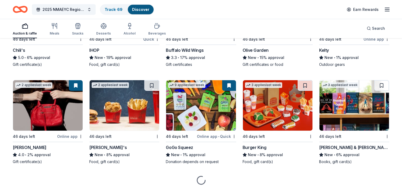
scroll to position [1746, 0]
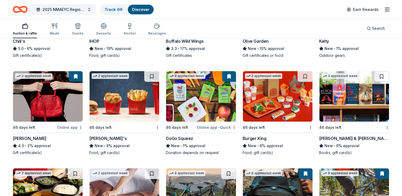
click at [345, 111] on img at bounding box center [355, 96] width 70 height 51
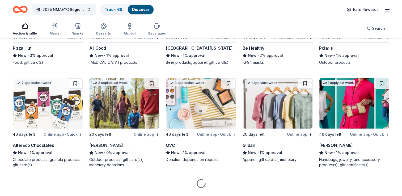
scroll to position [2144, 0]
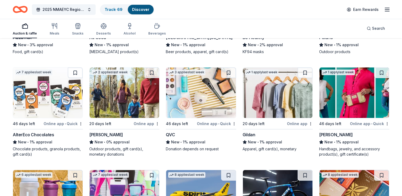
click at [40, 106] on img at bounding box center [48, 93] width 70 height 51
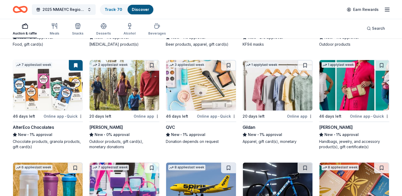
scroll to position [2146, 0]
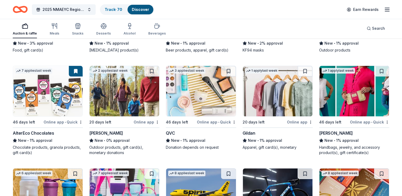
click at [119, 74] on div "2 applies last week" at bounding box center [110, 71] width 37 height 6
click at [197, 93] on img at bounding box center [201, 91] width 70 height 51
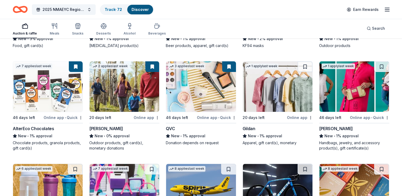
scroll to position [2147, 0]
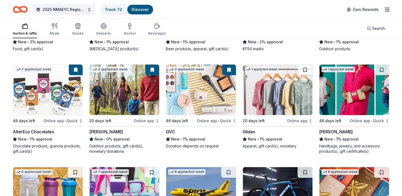
click at [272, 86] on img at bounding box center [278, 90] width 70 height 51
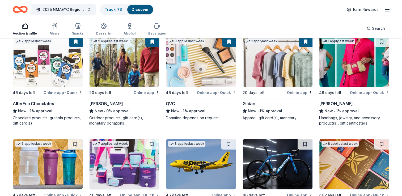
scroll to position [2169, 0]
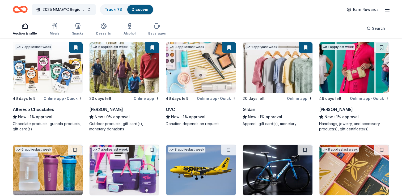
click at [352, 83] on img at bounding box center [355, 67] width 70 height 51
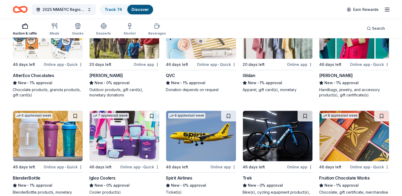
scroll to position [2242, 0]
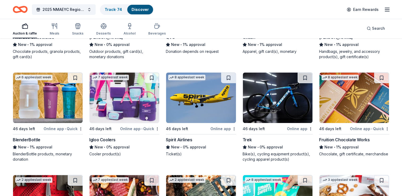
click at [53, 110] on img at bounding box center [48, 98] width 70 height 51
click at [123, 101] on img at bounding box center [125, 98] width 70 height 51
click at [272, 109] on img at bounding box center [278, 98] width 70 height 51
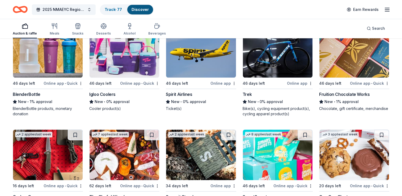
scroll to position [2284, 0]
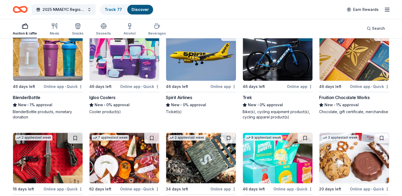
click at [338, 77] on img at bounding box center [355, 55] width 70 height 51
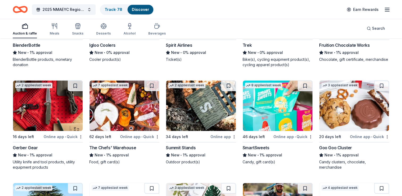
scroll to position [2359, 0]
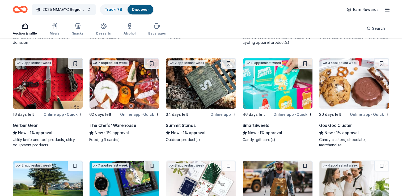
click at [47, 99] on img at bounding box center [48, 83] width 70 height 51
click at [127, 101] on img at bounding box center [125, 83] width 70 height 51
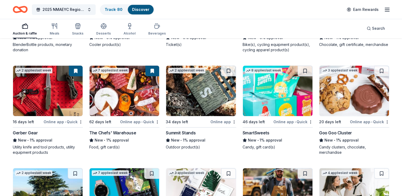
scroll to position [2355, 0]
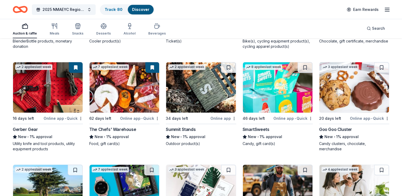
click at [187, 131] on div "Summit Stands" at bounding box center [181, 129] width 30 height 6
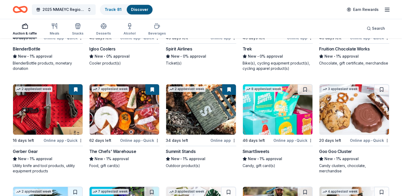
scroll to position [2346, 0]
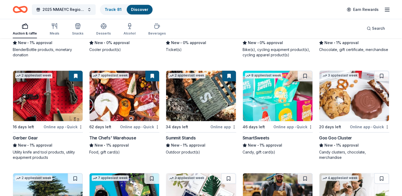
click at [268, 111] on img at bounding box center [278, 96] width 70 height 51
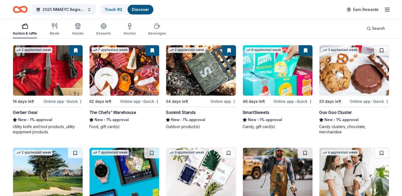
scroll to position [2375, 0]
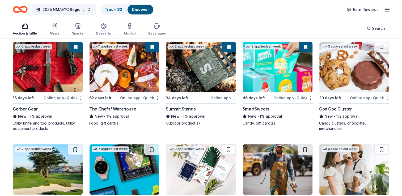
click at [343, 87] on img at bounding box center [355, 67] width 70 height 51
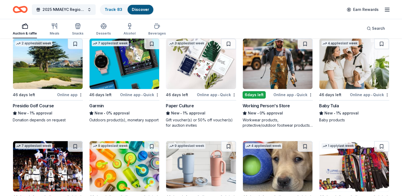
scroll to position [2495, 0]
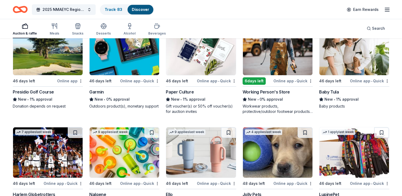
click at [56, 65] on img at bounding box center [48, 50] width 70 height 51
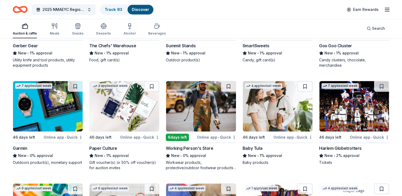
scroll to position [2435, 0]
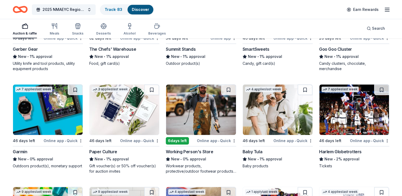
click at [42, 112] on img at bounding box center [48, 110] width 70 height 51
click at [121, 123] on img at bounding box center [125, 110] width 70 height 51
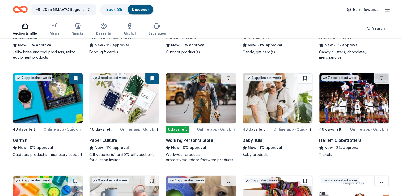
scroll to position [2413, 0]
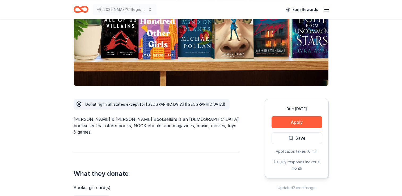
scroll to position [77, 0]
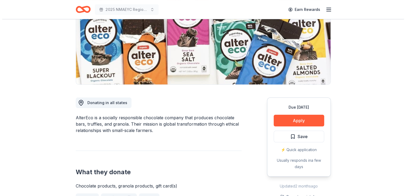
scroll to position [99, 0]
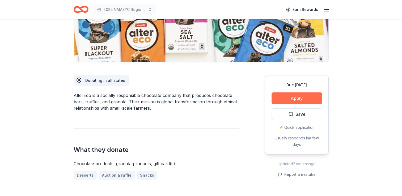
click at [288, 101] on button "Apply" at bounding box center [297, 99] width 51 height 12
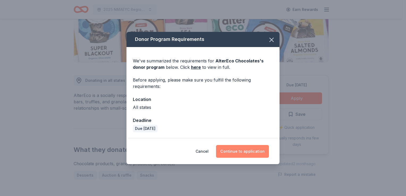
click at [240, 156] on button "Continue to application" at bounding box center [242, 151] width 53 height 13
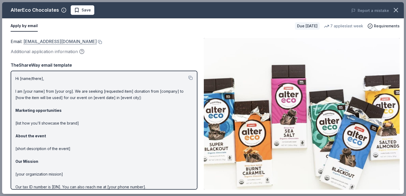
drag, startPoint x: 23, startPoint y: 40, endPoint x: 52, endPoint y: 41, distance: 28.8
click at [52, 41] on span "Email : shop@alterecofoods.com" at bounding box center [54, 41] width 86 height 5
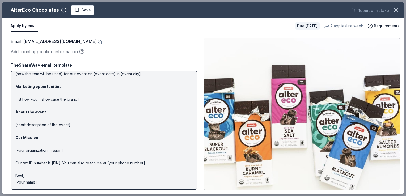
scroll to position [0, 0]
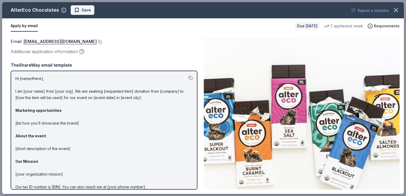
click at [82, 11] on span "Save" at bounding box center [86, 10] width 9 height 6
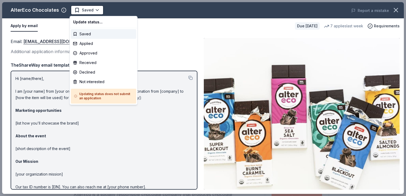
click at [80, 11] on html "2025 NMAEYC Regional Conference Earn Rewards Due in 46 days Share AlterEco Choc…" at bounding box center [203, 98] width 406 height 196
click at [82, 43] on div "Applied" at bounding box center [103, 44] width 65 height 10
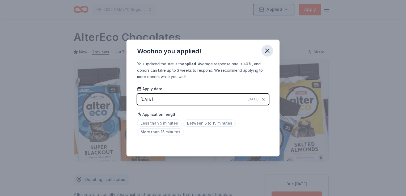
click at [268, 51] on icon "button" at bounding box center [268, 51] width 4 height 4
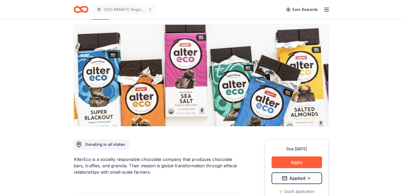
scroll to position [44, 0]
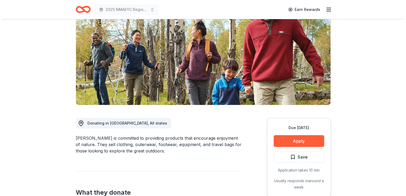
scroll to position [96, 0]
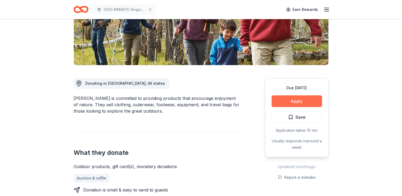
click at [285, 103] on button "Apply" at bounding box center [297, 101] width 51 height 12
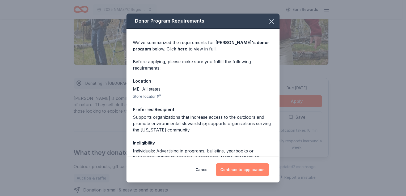
click at [238, 170] on button "Continue to application" at bounding box center [242, 170] width 53 height 13
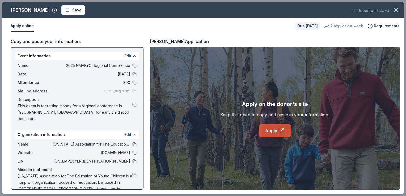
click at [272, 131] on link "Apply" at bounding box center [275, 130] width 32 height 13
click at [72, 11] on span "Save" at bounding box center [76, 10] width 9 height 6
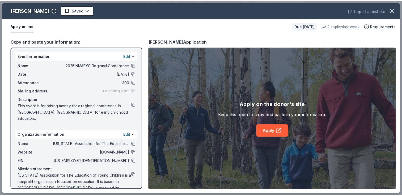
scroll to position [0, 0]
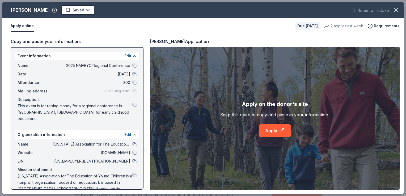
click at [60, 11] on html "2025 NMAEYC Regional Conference Earn Rewards Due in 20 days Share L.L.Bean New …" at bounding box center [203, 98] width 406 height 196
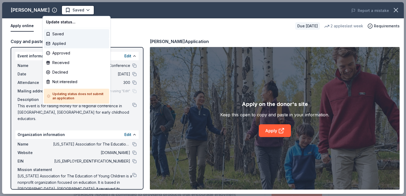
click at [59, 46] on div "Applied" at bounding box center [76, 44] width 65 height 10
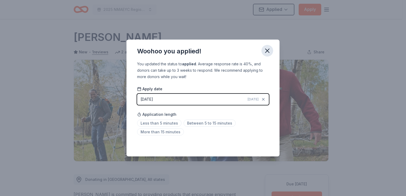
click at [267, 51] on icon "button" at bounding box center [268, 51] width 4 height 4
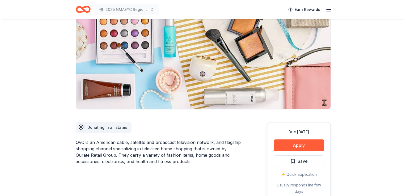
scroll to position [69, 0]
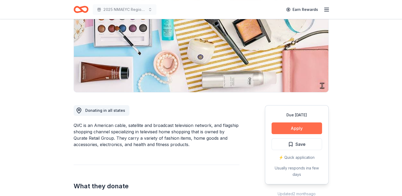
click at [297, 126] on button "Apply" at bounding box center [297, 129] width 51 height 12
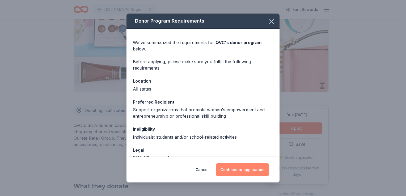
click at [241, 171] on button "Continue to application" at bounding box center [242, 170] width 53 height 13
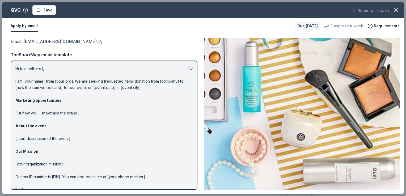
drag, startPoint x: 23, startPoint y: 40, endPoint x: 54, endPoint y: 40, distance: 30.9
click at [54, 40] on span "Email : [EMAIL_ADDRESS][DOMAIN_NAME]" at bounding box center [54, 41] width 86 height 5
click at [54, 40] on link "[EMAIL_ADDRESS][DOMAIN_NAME]" at bounding box center [59, 41] width 73 height 7
drag, startPoint x: 22, startPoint y: 40, endPoint x: 39, endPoint y: 39, distance: 16.8
click at [39, 39] on span "Email : [EMAIL_ADDRESS][DOMAIN_NAME]" at bounding box center [54, 41] width 86 height 5
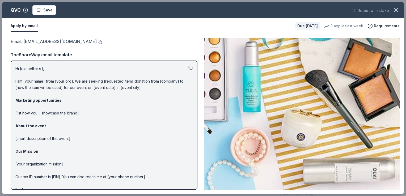
click at [39, 39] on link "[EMAIL_ADDRESS][DOMAIN_NAME]" at bounding box center [59, 41] width 73 height 7
click at [97, 40] on button at bounding box center [99, 42] width 5 height 4
click at [51, 10] on span "Save" at bounding box center [47, 10] width 9 height 6
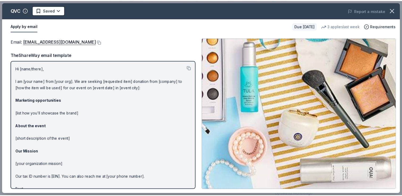
scroll to position [0, 0]
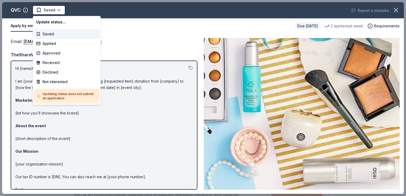
click at [51, 10] on html "2025 NMAEYC Regional Conference Saved Apply Due [DATE] Share QVC New • 1 review…" at bounding box center [203, 98] width 406 height 196
click at [48, 43] on div "Applied" at bounding box center [66, 44] width 65 height 10
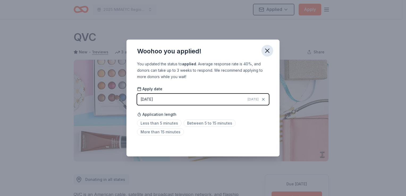
click at [267, 51] on icon "button" at bounding box center [268, 51] width 4 height 4
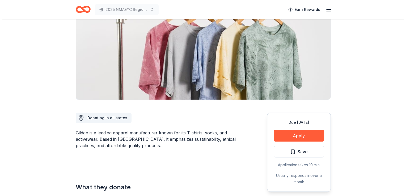
scroll to position [65, 0]
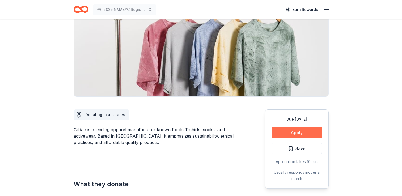
click at [290, 134] on button "Apply" at bounding box center [297, 133] width 51 height 12
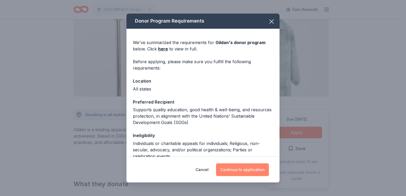
click at [238, 174] on button "Continue to application" at bounding box center [242, 170] width 53 height 13
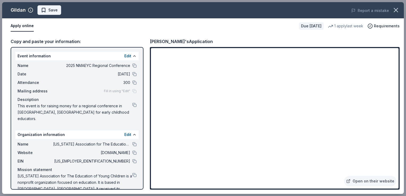
click at [51, 9] on span "Save" at bounding box center [52, 10] width 9 height 6
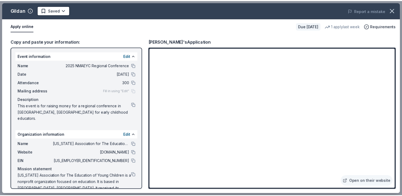
scroll to position [0, 0]
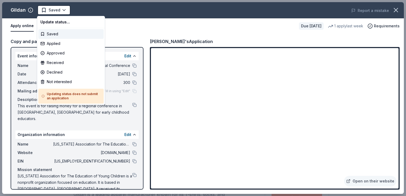
click at [51, 9] on html "2025 NMAEYC Regional Conference Saved Apply Due in 20 days Share Gildan New 1 a…" at bounding box center [203, 98] width 406 height 196
click at [52, 46] on div "Applied" at bounding box center [70, 44] width 65 height 10
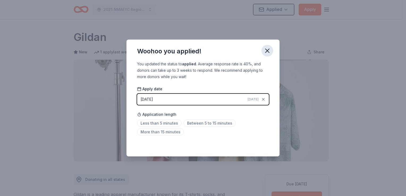
click at [266, 53] on icon "button" at bounding box center [267, 50] width 7 height 7
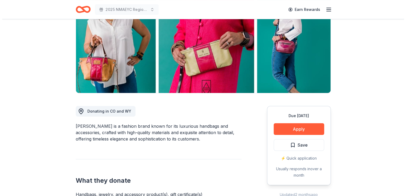
scroll to position [75, 0]
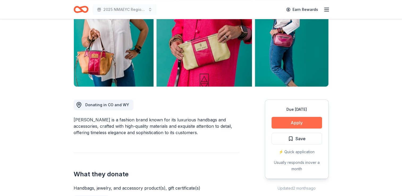
click at [300, 119] on button "Apply" at bounding box center [297, 123] width 51 height 12
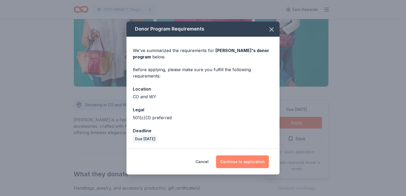
click at [239, 159] on button "Continue to application" at bounding box center [242, 162] width 53 height 13
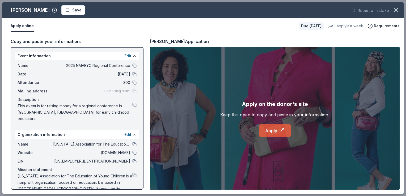
click at [269, 131] on link "Apply" at bounding box center [275, 130] width 32 height 13
click at [72, 13] on span "Save" at bounding box center [76, 10] width 9 height 6
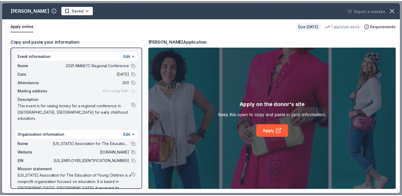
scroll to position [0, 0]
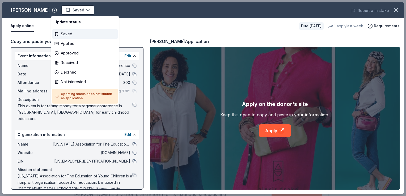
click at [64, 13] on html "2025 NMAEYC Regional Conference Saved Apply Due in 46 days Share Alexis Drake N…" at bounding box center [203, 98] width 406 height 196
click at [64, 43] on div "Applied" at bounding box center [84, 44] width 65 height 10
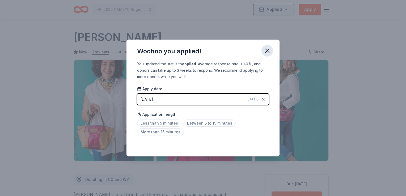
click at [266, 49] on icon "button" at bounding box center [268, 51] width 4 height 4
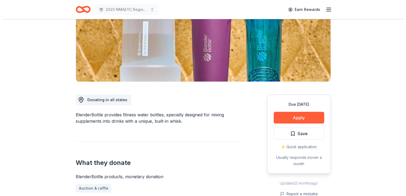
scroll to position [82, 0]
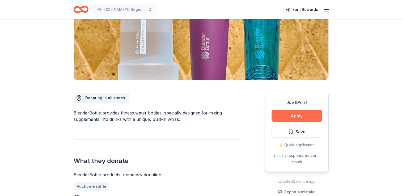
click at [295, 115] on button "Apply" at bounding box center [297, 116] width 51 height 12
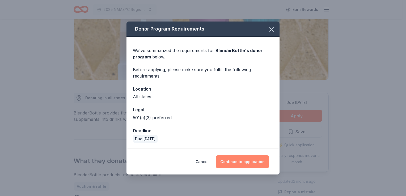
click at [236, 161] on button "Continue to application" at bounding box center [242, 162] width 53 height 13
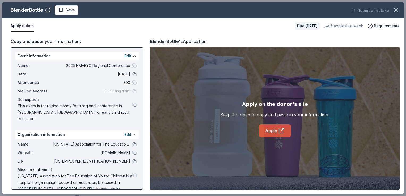
click at [268, 135] on link "Apply" at bounding box center [275, 130] width 32 height 13
click at [72, 12] on span "Save" at bounding box center [70, 10] width 9 height 6
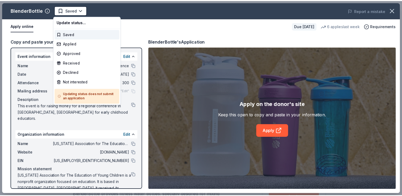
scroll to position [0, 0]
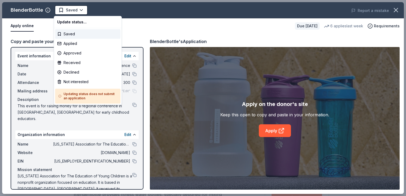
click at [72, 12] on html "2025 NMAEYC Regional Conference Saved Apply Due [DATE] Share BlenderBottle New …" at bounding box center [203, 98] width 406 height 196
click at [68, 42] on div "Applied" at bounding box center [87, 44] width 65 height 10
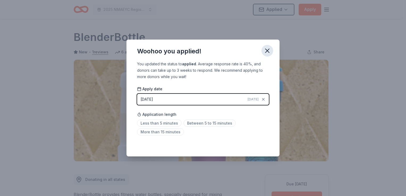
click at [268, 51] on icon "button" at bounding box center [267, 50] width 7 height 7
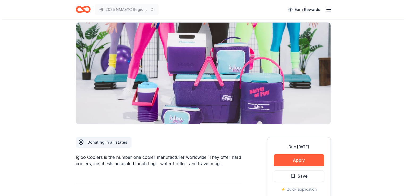
scroll to position [48, 0]
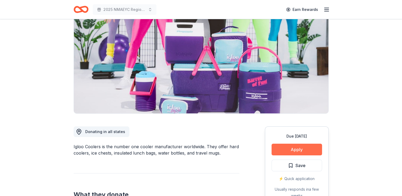
click at [289, 150] on button "Apply" at bounding box center [297, 150] width 51 height 12
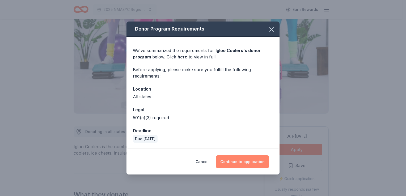
click at [245, 161] on button "Continue to application" at bounding box center [242, 162] width 53 height 13
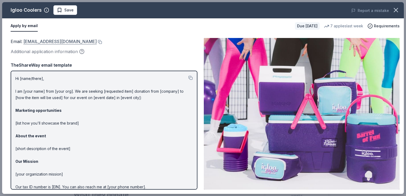
drag, startPoint x: 23, startPoint y: 39, endPoint x: 34, endPoint y: 42, distance: 11.2
click at [34, 42] on span "Email : [EMAIL_ADDRESS][DOMAIN_NAME]" at bounding box center [54, 41] width 86 height 5
drag, startPoint x: 34, startPoint y: 42, endPoint x: 81, endPoint y: 42, distance: 46.8
click at [81, 42] on div "Email : [EMAIL_ADDRESS][DOMAIN_NAME]" at bounding box center [104, 41] width 187 height 7
click at [97, 42] on button at bounding box center [99, 42] width 5 height 4
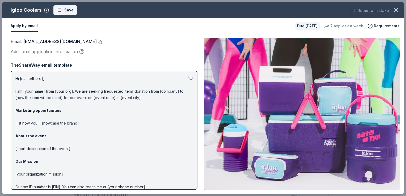
click at [61, 14] on button "Save" at bounding box center [65, 10] width 24 height 10
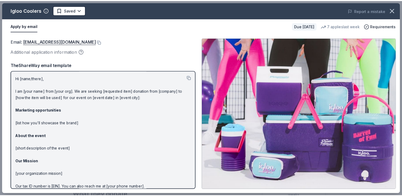
scroll to position [0, 0]
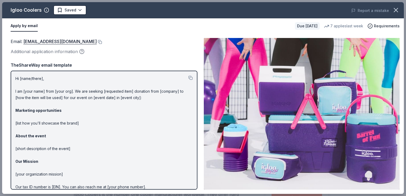
click at [61, 14] on html "2025 NMAEYC Regional Conference Earn Rewards Due [DATE] Share Igloo Coolers New…" at bounding box center [203, 98] width 406 height 196
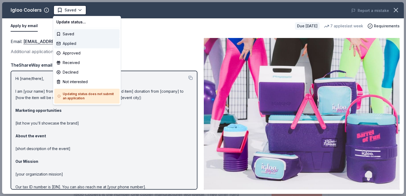
click at [61, 44] on div "Applied" at bounding box center [86, 44] width 65 height 10
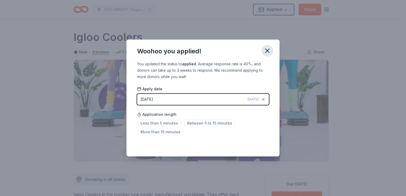
click at [267, 52] on icon "button" at bounding box center [268, 51] width 4 height 4
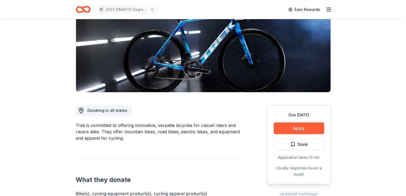
scroll to position [73, 0]
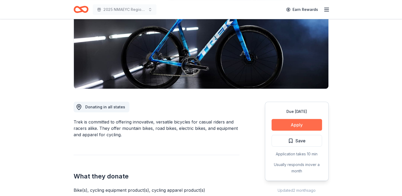
click at [294, 124] on button "Apply" at bounding box center [297, 125] width 51 height 12
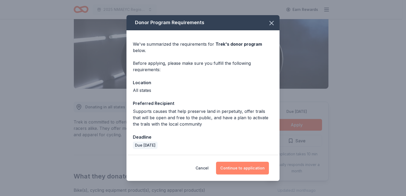
click at [236, 168] on button "Continue to application" at bounding box center [242, 168] width 53 height 13
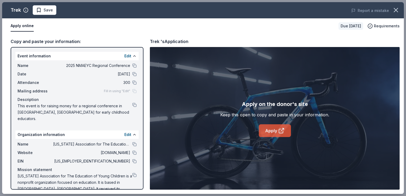
click at [269, 127] on link "Apply" at bounding box center [275, 130] width 32 height 13
click at [49, 12] on span "Save" at bounding box center [48, 10] width 9 height 6
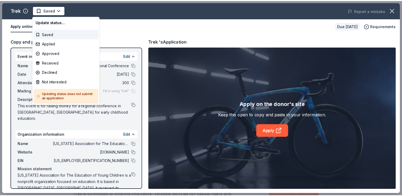
scroll to position [0, 0]
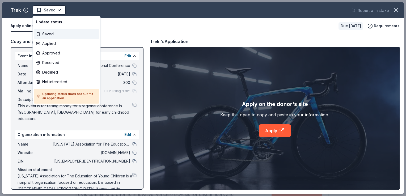
click at [49, 12] on html "2025 NMAEYC Regional Conference Saved Apply Due in 46 days Share Trek New 0% ap…" at bounding box center [203, 98] width 406 height 196
click at [48, 40] on div "Applied" at bounding box center [66, 44] width 65 height 10
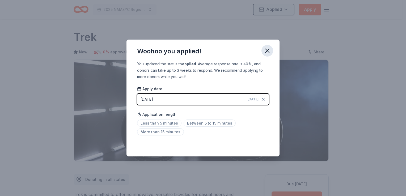
click at [267, 49] on icon "button" at bounding box center [268, 51] width 4 height 4
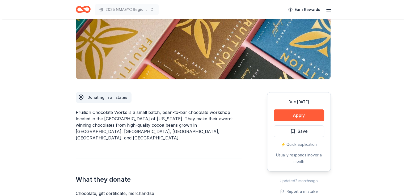
scroll to position [89, 0]
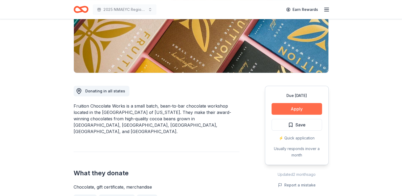
click at [296, 109] on button "Apply" at bounding box center [297, 109] width 51 height 12
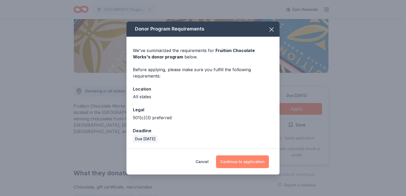
click at [239, 164] on button "Continue to application" at bounding box center [242, 162] width 53 height 13
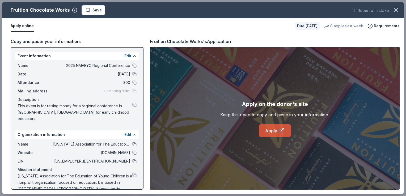
click at [270, 132] on link "Apply" at bounding box center [275, 130] width 32 height 13
click at [94, 12] on span "Save" at bounding box center [97, 10] width 9 height 6
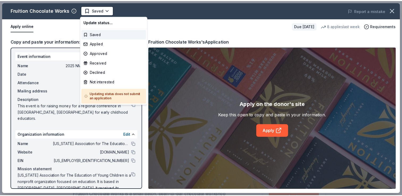
scroll to position [0, 0]
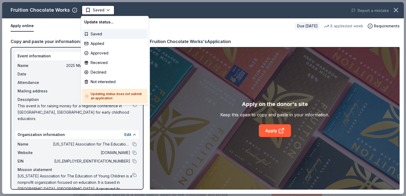
click at [94, 12] on body "2025 NMAEYC Regional Conference Saved Apply Due in 46 days Share Fruition Choco…" at bounding box center [201, 98] width 402 height 196
click at [94, 43] on div "Applied" at bounding box center [114, 44] width 65 height 10
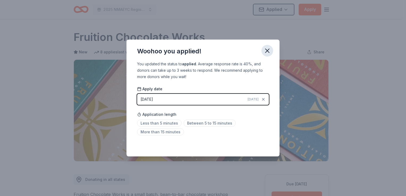
click at [267, 51] on icon "button" at bounding box center [267, 50] width 7 height 7
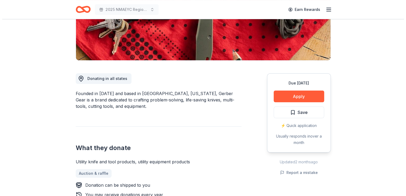
scroll to position [105, 0]
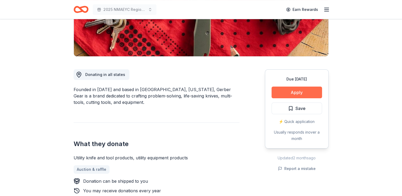
click at [294, 91] on button "Apply" at bounding box center [297, 93] width 51 height 12
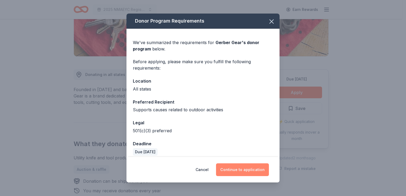
click at [236, 175] on button "Continue to application" at bounding box center [242, 170] width 53 height 13
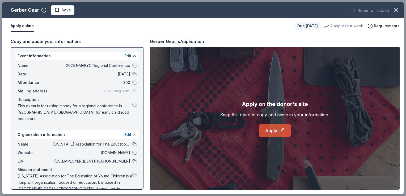
click at [272, 128] on link "Apply" at bounding box center [275, 130] width 32 height 13
click at [70, 14] on button "Save" at bounding box center [63, 10] width 24 height 10
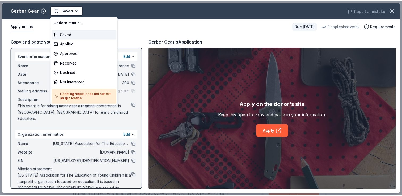
scroll to position [0, 0]
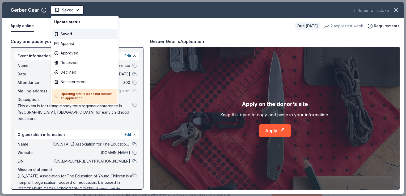
click at [70, 14] on html "2025 NMAEYC Regional Conference Saved Apply Due in 16 days Share Gerber Gear Ne…" at bounding box center [203, 98] width 406 height 196
click at [69, 42] on div "Applied" at bounding box center [84, 44] width 65 height 10
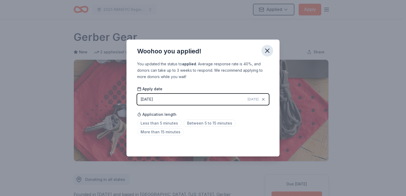
click at [269, 52] on icon "button" at bounding box center [267, 50] width 7 height 7
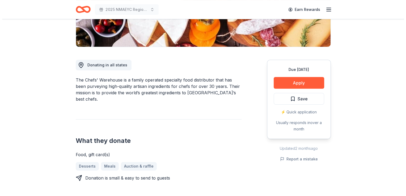
scroll to position [106, 0]
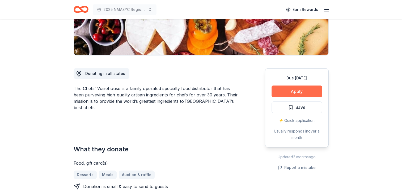
click at [283, 92] on button "Apply" at bounding box center [297, 92] width 51 height 12
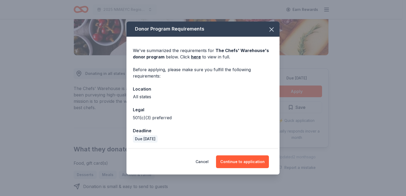
click at [240, 170] on div "Cancel Continue to application" at bounding box center [203, 162] width 153 height 26
click at [239, 165] on button "Continue to application" at bounding box center [242, 162] width 53 height 13
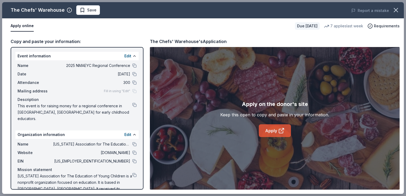
click at [274, 129] on link "Apply" at bounding box center [275, 130] width 32 height 13
click at [88, 13] on span "Save" at bounding box center [91, 10] width 9 height 6
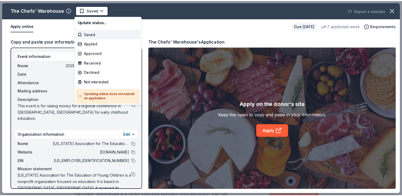
scroll to position [0, 0]
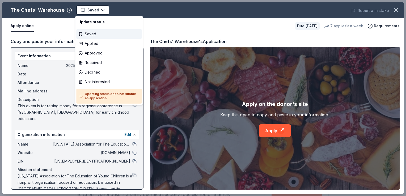
click at [88, 13] on html "2025 NMAEYC Regional Conference Saved Apply Due [DATE] Share The Chefs' Warehou…" at bounding box center [203, 98] width 406 height 196
click at [89, 40] on div "Applied" at bounding box center [108, 44] width 65 height 10
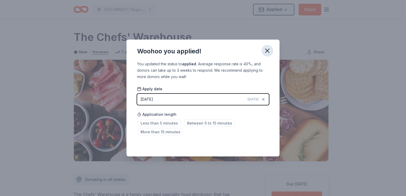
click at [267, 51] on icon "button" at bounding box center [267, 50] width 7 height 7
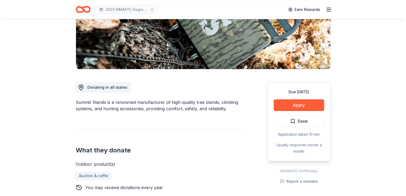
scroll to position [110, 0]
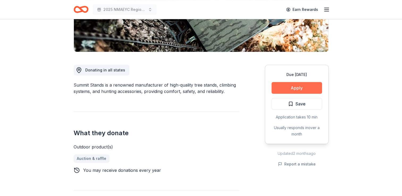
click at [289, 87] on button "Apply" at bounding box center [297, 88] width 51 height 12
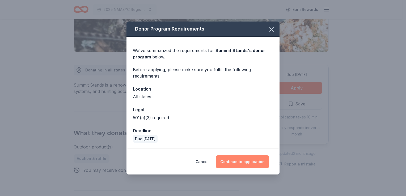
click at [233, 163] on button "Continue to application" at bounding box center [242, 162] width 53 height 13
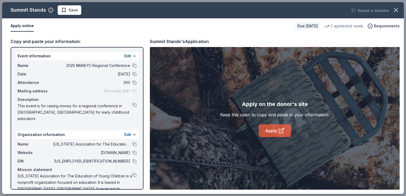
click at [267, 132] on link "Apply" at bounding box center [275, 130] width 32 height 13
click at [74, 9] on span "Save" at bounding box center [73, 10] width 9 height 6
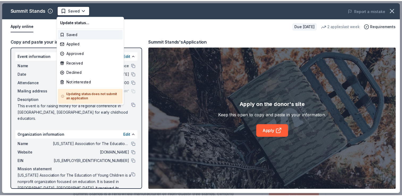
scroll to position [0, 0]
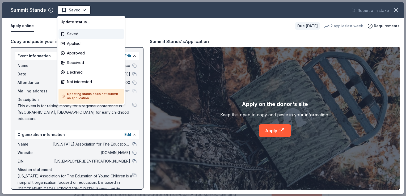
click at [74, 9] on html "2025 NMAEYC Regional Conference Saved Apply Due [DATE] Share Summit Stands New …" at bounding box center [203, 98] width 406 height 196
click at [72, 41] on div "Applied" at bounding box center [91, 44] width 65 height 10
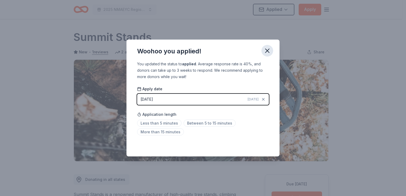
click at [268, 53] on icon "button" at bounding box center [267, 50] width 7 height 7
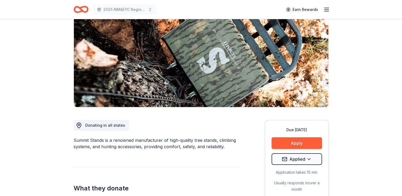
scroll to position [6, 0]
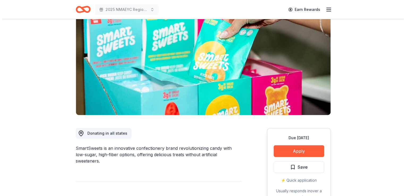
scroll to position [83, 0]
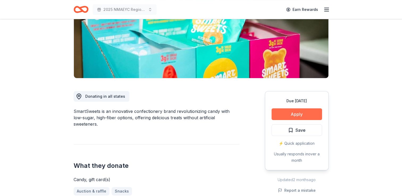
click at [295, 113] on button "Apply" at bounding box center [297, 115] width 51 height 12
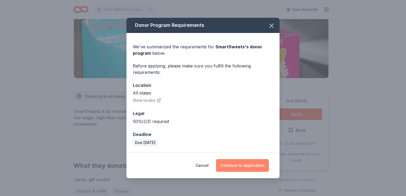
click at [242, 164] on button "Continue to application" at bounding box center [242, 165] width 53 height 13
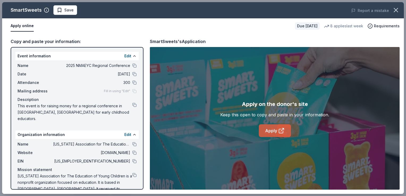
click at [274, 126] on link "Apply" at bounding box center [275, 130] width 32 height 13
click at [71, 12] on span "Save" at bounding box center [68, 10] width 9 height 6
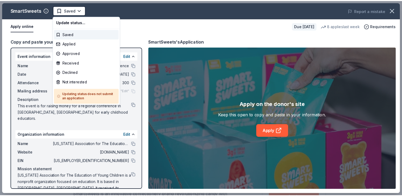
scroll to position [0, 0]
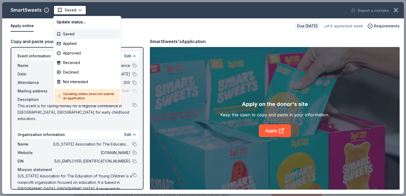
click at [71, 12] on html "2025 NMAEYC Regional Conference Saved Apply Due [DATE] Share SmartSweets New • …" at bounding box center [203, 98] width 406 height 196
click at [72, 44] on div "Applied" at bounding box center [87, 44] width 65 height 10
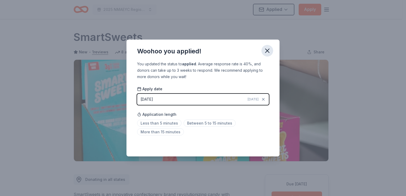
click at [268, 53] on icon "button" at bounding box center [267, 50] width 7 height 7
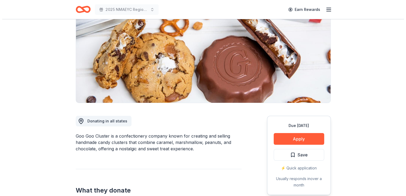
scroll to position [67, 0]
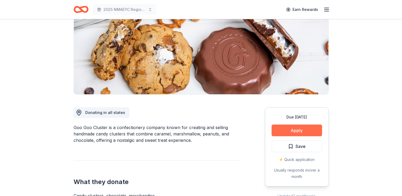
click at [297, 130] on button "Apply" at bounding box center [297, 131] width 51 height 12
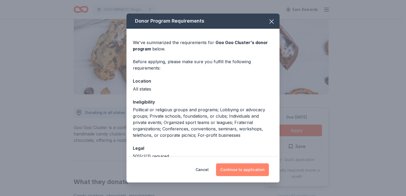
click at [248, 172] on button "Continue to application" at bounding box center [242, 170] width 53 height 13
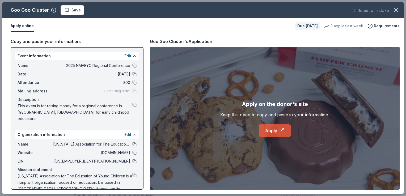
click at [271, 132] on link "Apply" at bounding box center [275, 130] width 32 height 13
click at [74, 10] on span "Save" at bounding box center [76, 10] width 9 height 6
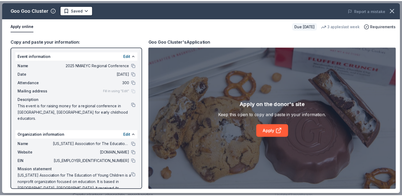
scroll to position [0, 0]
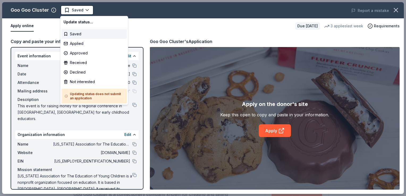
click at [74, 10] on html "2025 NMAEYC Regional Conference Saved Apply Due [DATE] Share Goo Goo Cluster Ne…" at bounding box center [203, 98] width 406 height 196
click at [76, 42] on div "Applied" at bounding box center [93, 44] width 65 height 10
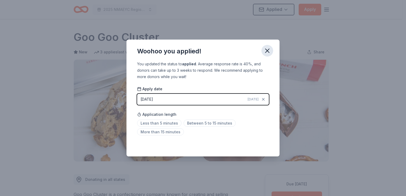
click at [269, 52] on icon "button" at bounding box center [268, 51] width 4 height 4
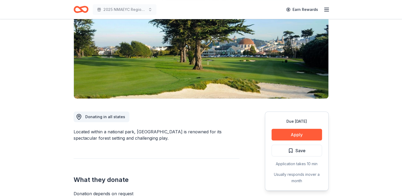
scroll to position [60, 0]
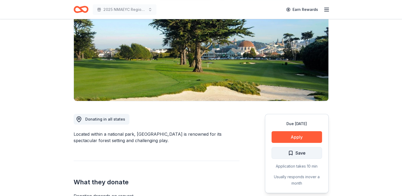
click at [309, 153] on button "Save" at bounding box center [297, 153] width 51 height 12
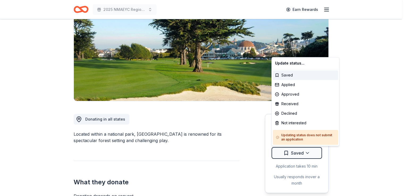
click at [309, 136] on html "2025 NMAEYC Regional Conference Earn Rewards Due [DATE] Share Presidio Golf Cou…" at bounding box center [203, 38] width 406 height 196
click at [295, 123] on div "Not interested" at bounding box center [305, 123] width 65 height 10
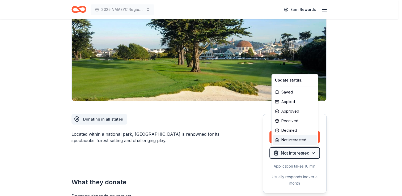
click at [293, 136] on html "2025 NMAEYC Regional Conference Earn Rewards Due [DATE] Share Presidio Golf Cou…" at bounding box center [201, 38] width 402 height 196
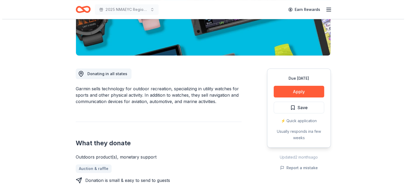
scroll to position [110, 0]
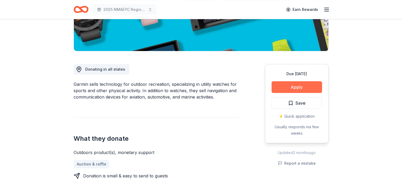
click at [291, 86] on button "Apply" at bounding box center [297, 87] width 51 height 12
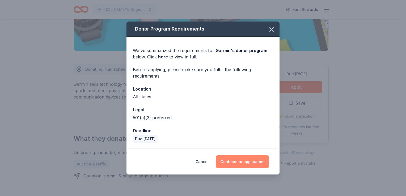
click at [238, 163] on button "Continue to application" at bounding box center [242, 162] width 53 height 13
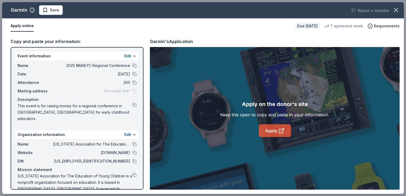
click at [260, 132] on link "Apply" at bounding box center [275, 130] width 32 height 13
click at [56, 13] on span "Save" at bounding box center [54, 10] width 9 height 6
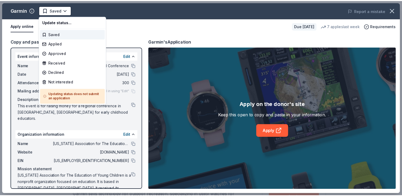
scroll to position [0, 0]
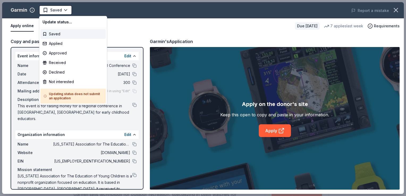
click at [56, 13] on html "2025 NMAEYC Regional Conference Saved Apply Due [DATE] Share Garmin New 7 appli…" at bounding box center [203, 98] width 406 height 196
click at [59, 44] on div "Applied" at bounding box center [72, 44] width 65 height 10
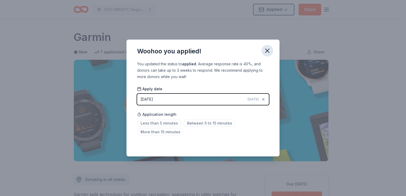
click at [268, 50] on icon "button" at bounding box center [268, 51] width 4 height 4
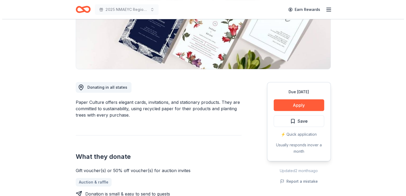
scroll to position [94, 0]
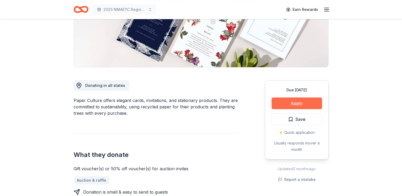
click at [296, 103] on button "Apply" at bounding box center [297, 104] width 51 height 12
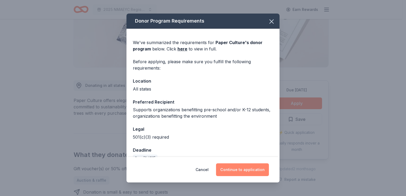
click at [242, 169] on button "Continue to application" at bounding box center [242, 170] width 53 height 13
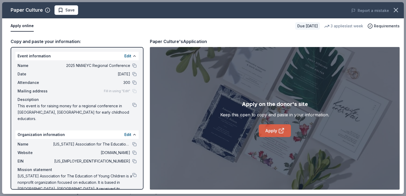
click at [274, 136] on link "Apply" at bounding box center [275, 130] width 32 height 13
click at [70, 9] on span "Save" at bounding box center [69, 10] width 9 height 6
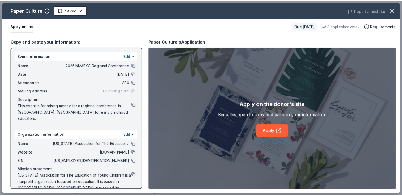
scroll to position [0, 0]
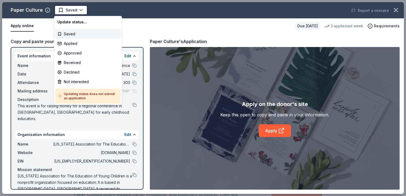
click at [70, 9] on html "2025 NMAEYC Regional Conference Saved Apply Due [DATE] Share Paper Culture New …" at bounding box center [203, 98] width 406 height 196
click at [71, 40] on div "Applied" at bounding box center [87, 44] width 65 height 10
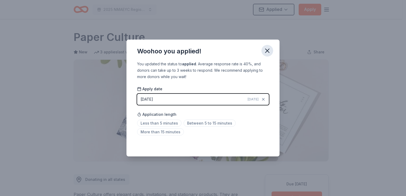
click at [268, 52] on icon "button" at bounding box center [268, 51] width 4 height 4
